Goal: Obtain resource: Obtain resource

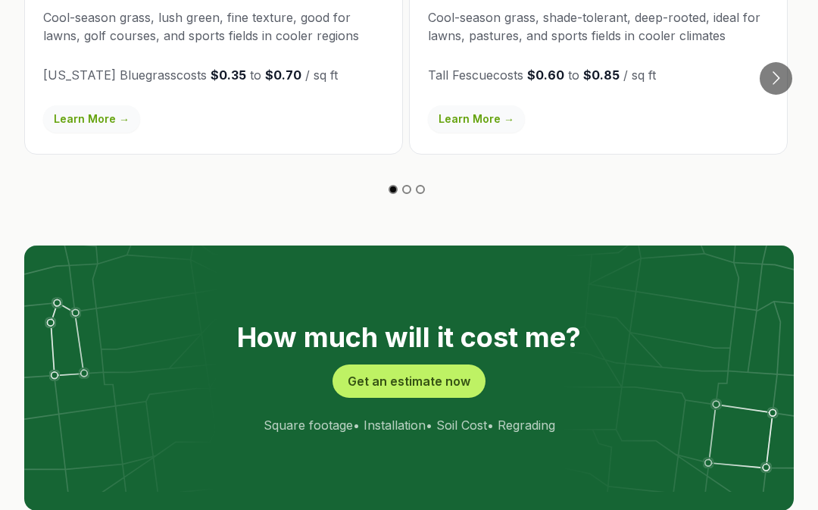
scroll to position [2720, 0]
click at [415, 364] on button "Get an estimate now" at bounding box center [409, 380] width 153 height 33
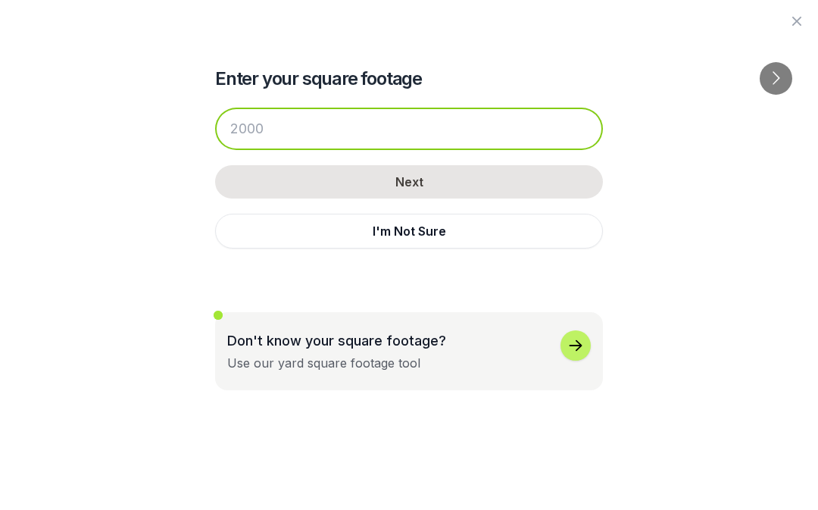
click at [283, 140] on input "number" at bounding box center [409, 129] width 388 height 42
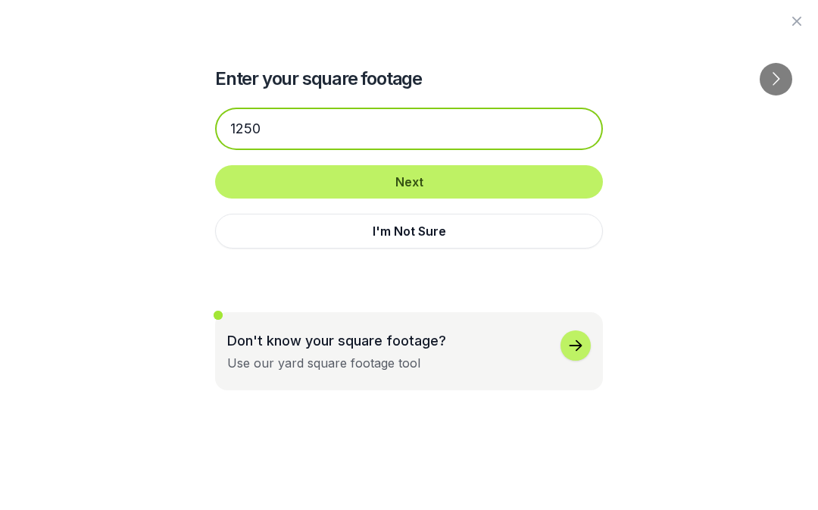
type input "1250"
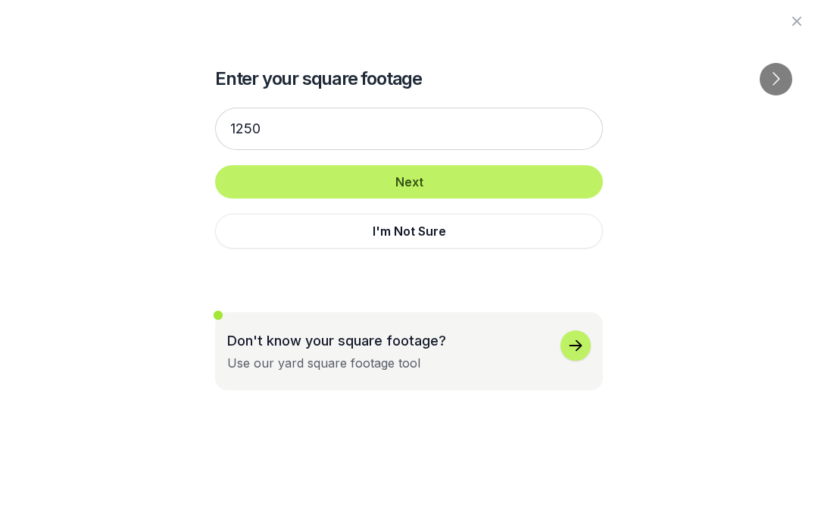
click at [414, 185] on button "Next" at bounding box center [409, 181] width 388 height 33
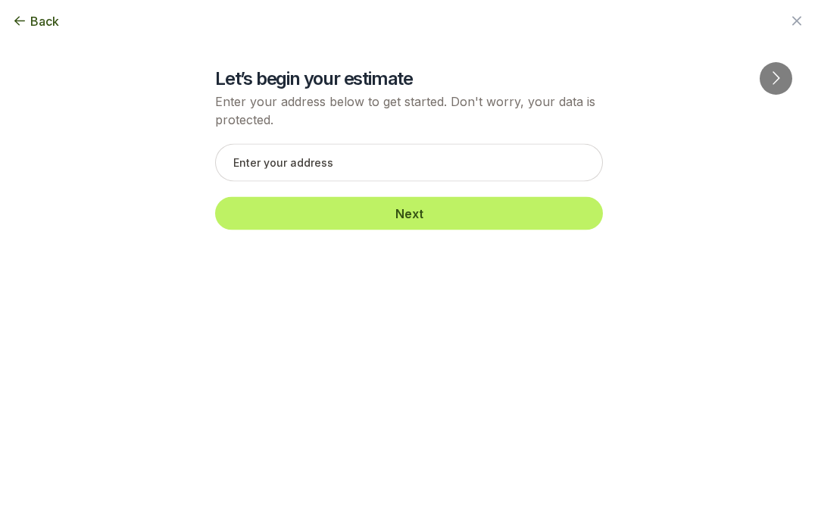
scroll to position [2720, 0]
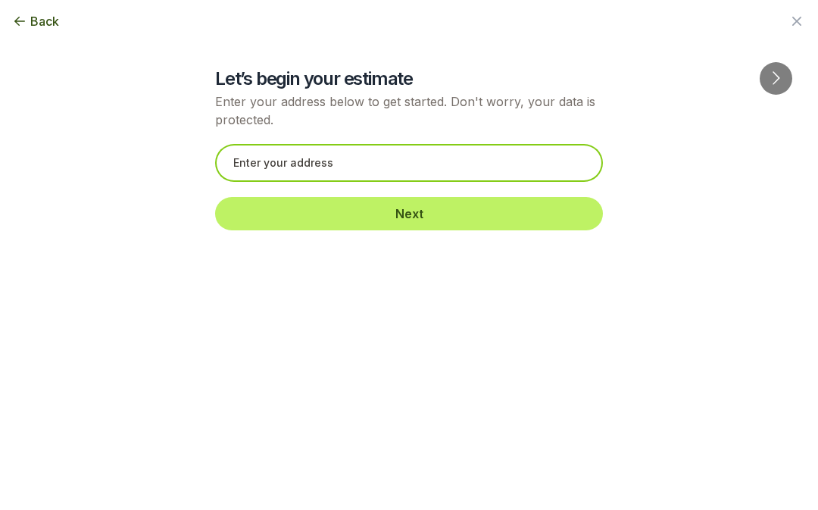
click at [351, 169] on input "text" at bounding box center [409, 163] width 388 height 38
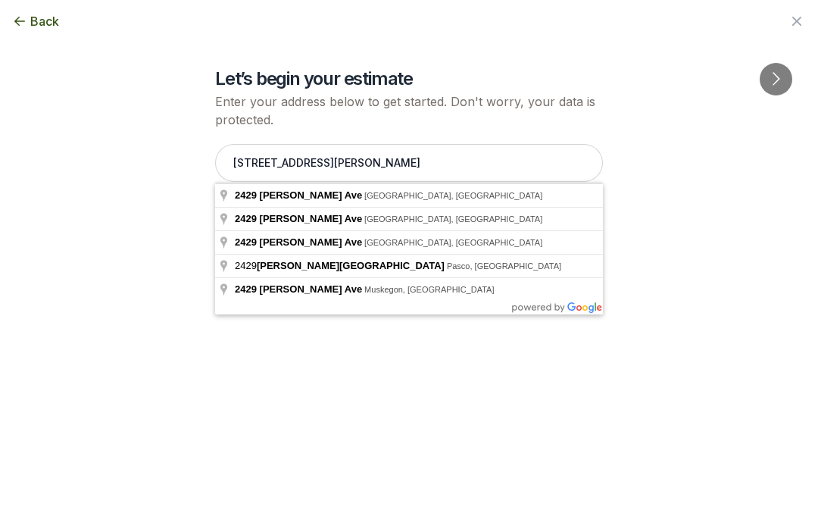
type input "[STREET_ADDRESS][PERSON_NAME]"
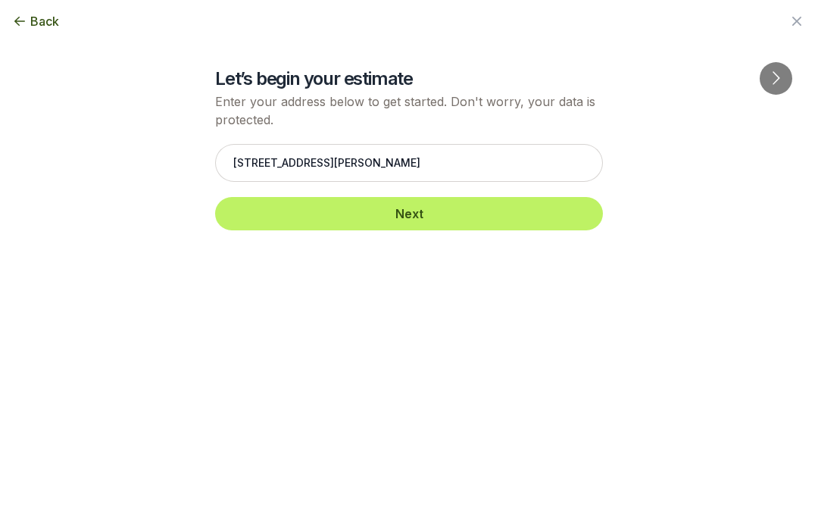
click at [403, 216] on button "Next" at bounding box center [409, 213] width 388 height 33
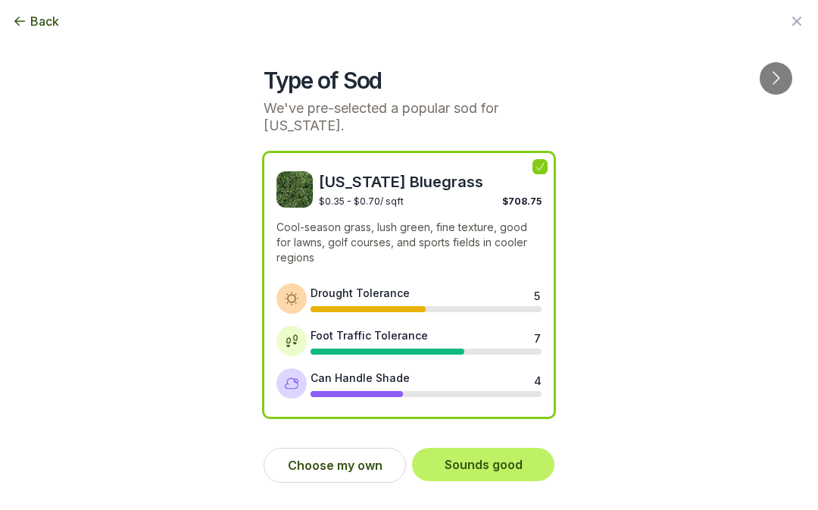
scroll to position [2734, 0]
click at [722, 282] on div "Type of Sod We've pre-selected a popular sod for [US_STATE]. [US_STATE] Bluegra…" at bounding box center [409, 247] width 770 height 495
click at [496, 467] on button "Sounds good" at bounding box center [483, 464] width 142 height 33
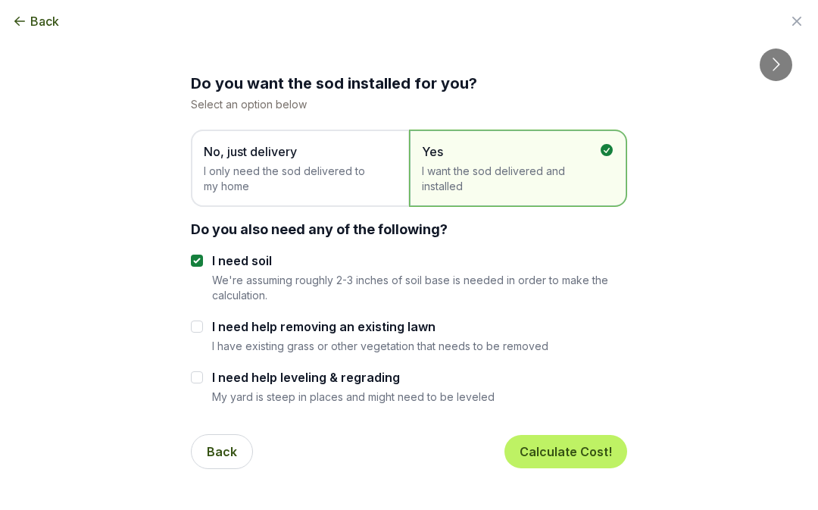
click at [201, 260] on input "I need soil" at bounding box center [197, 261] width 12 height 12
checkbox input "false"
click at [561, 464] on button "Calculate Cost!" at bounding box center [566, 451] width 123 height 33
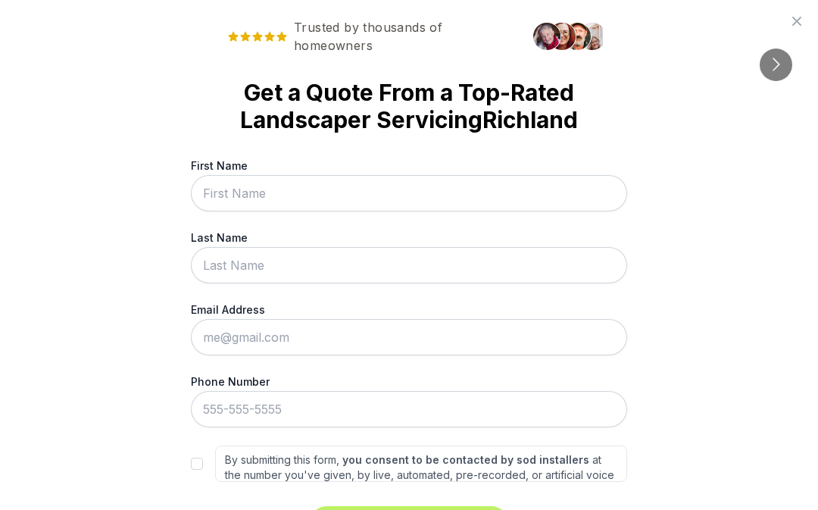
click at [306, 202] on input "First Name" at bounding box center [409, 193] width 436 height 36
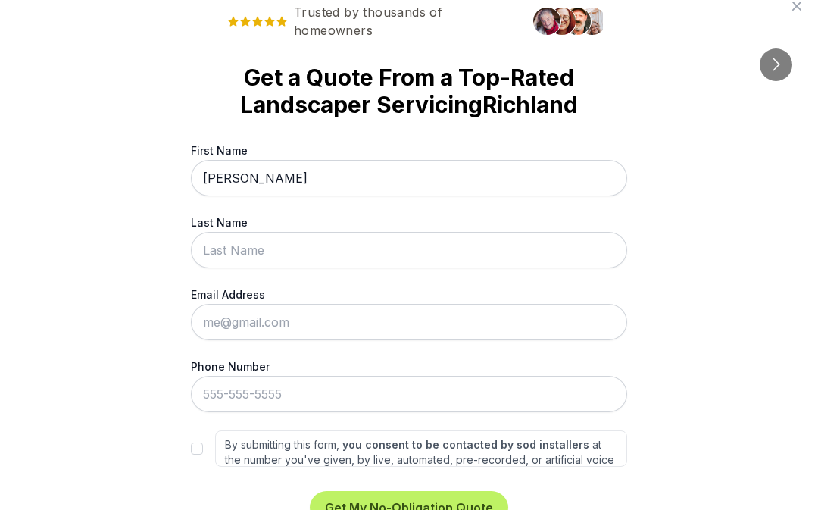
scroll to position [14, 0]
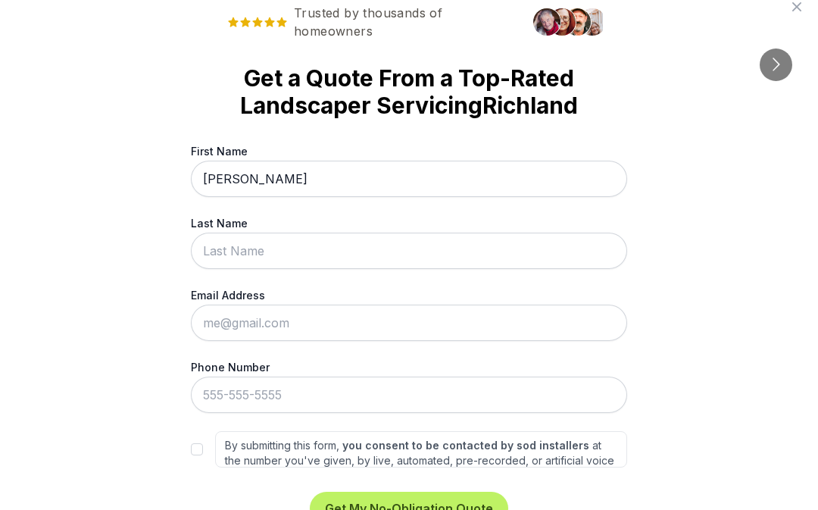
type input "[PERSON_NAME]"
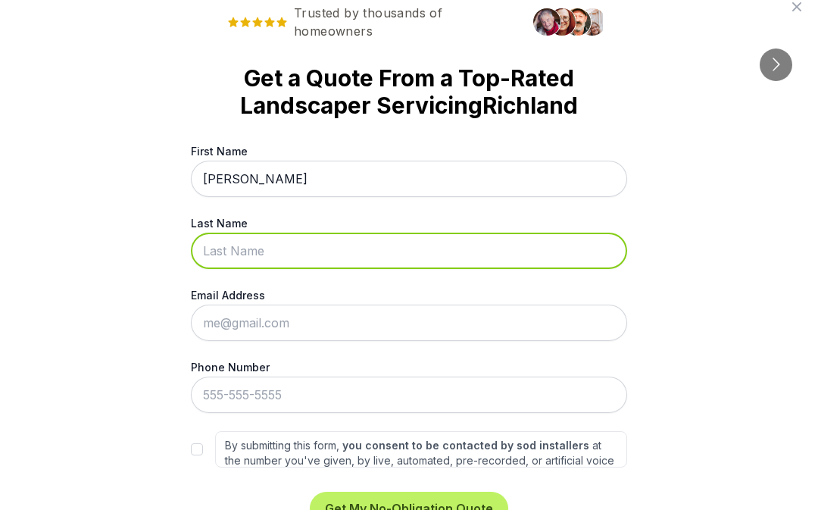
click at [277, 252] on input "Last Name" at bounding box center [409, 251] width 436 height 36
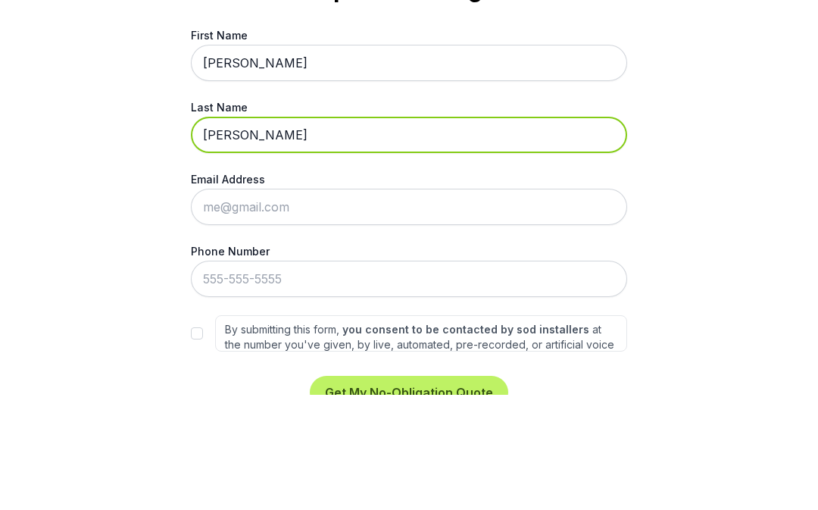
type input "[PERSON_NAME]"
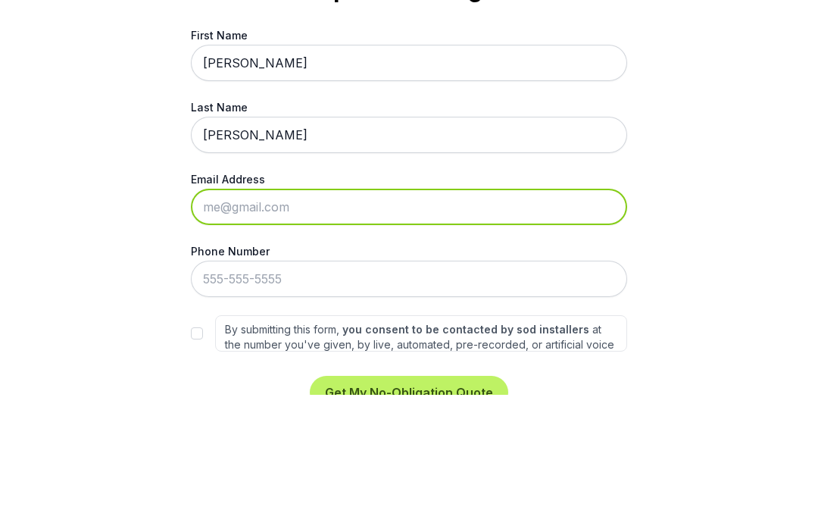
click at [302, 305] on input "Email Address" at bounding box center [409, 323] width 436 height 36
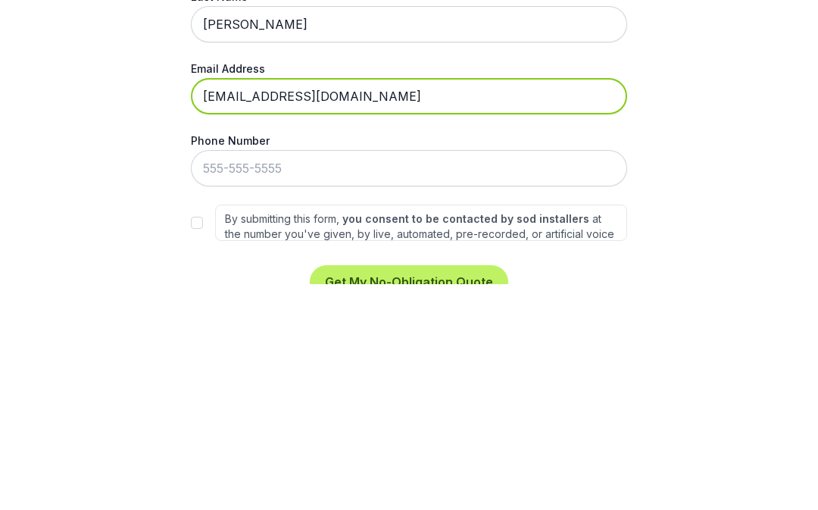
type input "[EMAIL_ADDRESS][DOMAIN_NAME]"
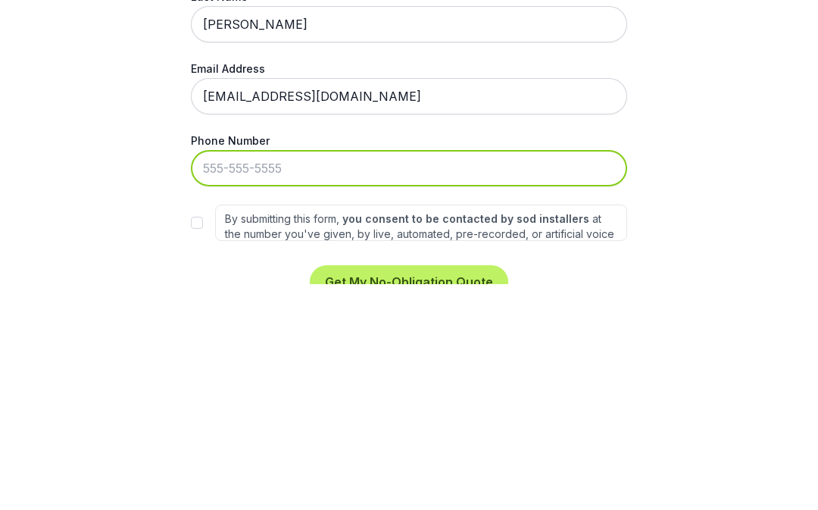
click at [275, 377] on input "Phone Number" at bounding box center [409, 395] width 436 height 36
type input "[PHONE_NUMBER]"
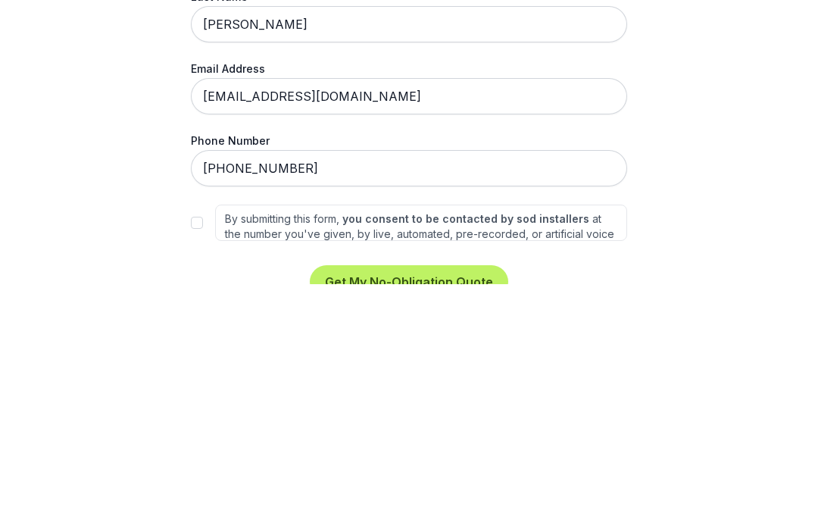
click at [427, 492] on button "Get My No-Obligation Quote" at bounding box center [409, 508] width 198 height 33
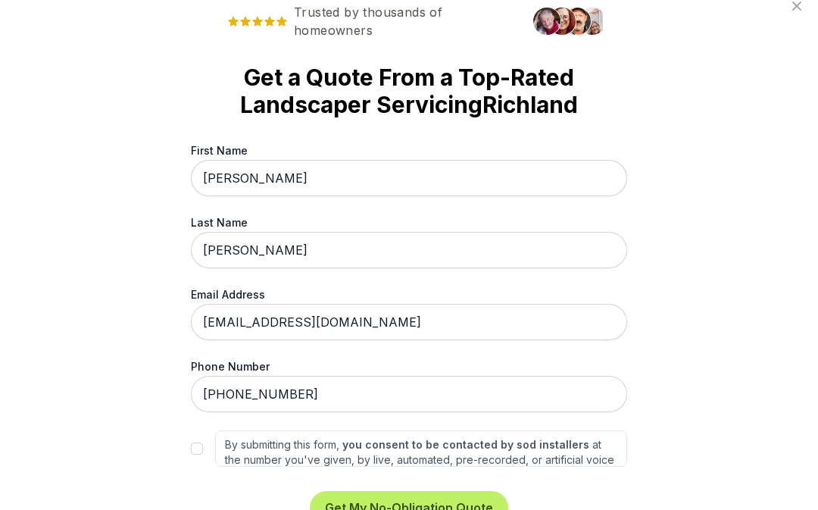
scroll to position [3301, 0]
